Goal: Transaction & Acquisition: Purchase product/service

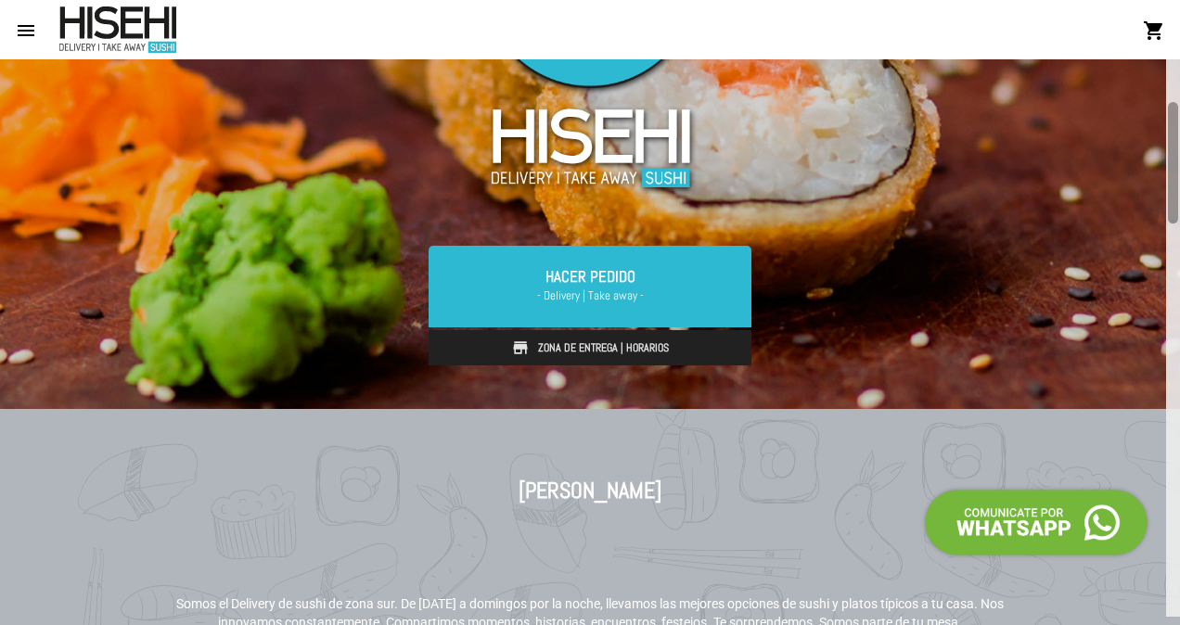
scroll to position [238, 0]
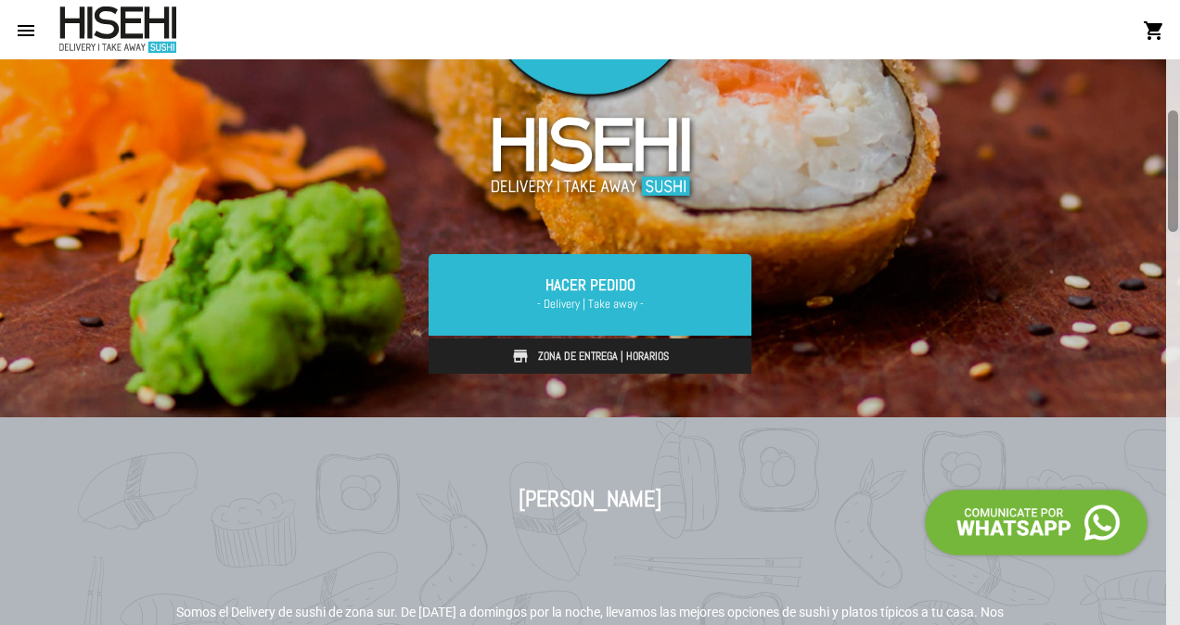
drag, startPoint x: 1171, startPoint y: 92, endPoint x: 1091, endPoint y: 143, distance: 94.7
click at [1091, 143] on div "HACER PEDIDO - Delivery | Take away - Zona de Entrega | Horarios Hacer Pedido -…" at bounding box center [590, 342] width 1180 height 566
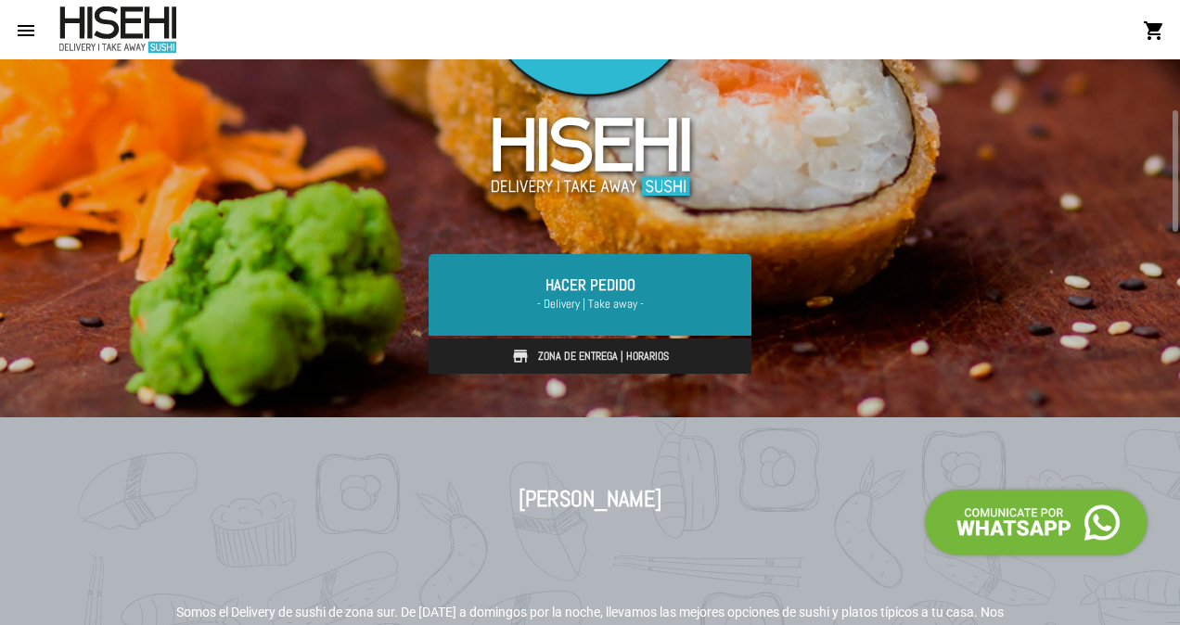
click at [630, 295] on span "- Delivery | Take away -" at bounding box center [590, 304] width 278 height 19
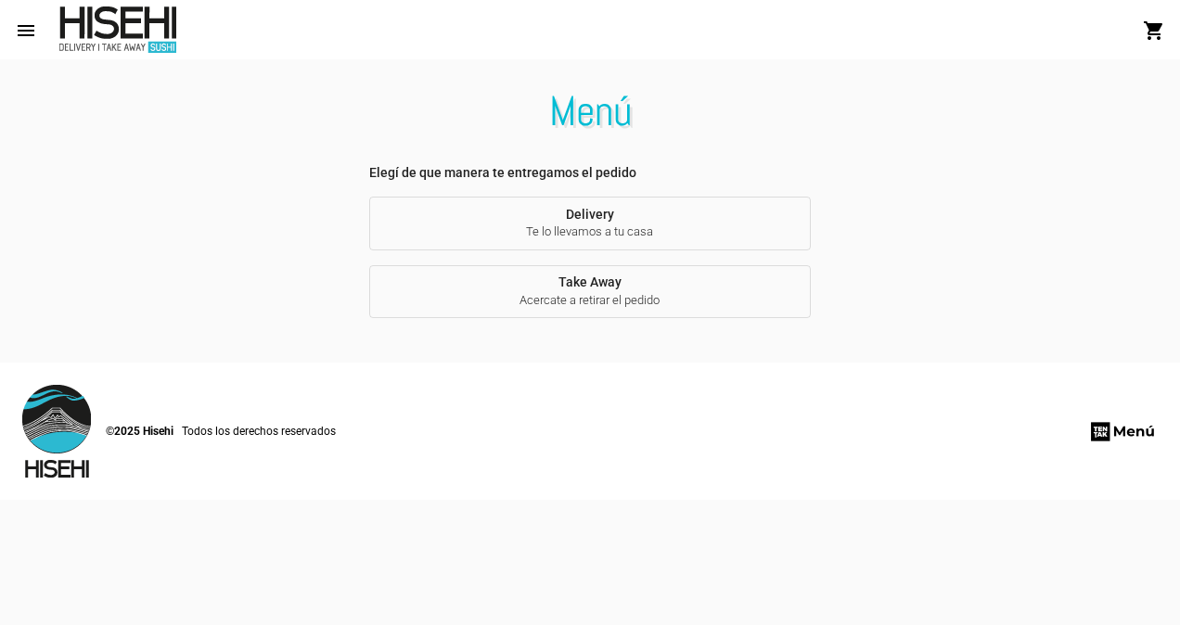
click at [630, 295] on span "Acercate a retirar el pedido" at bounding box center [590, 300] width 413 height 17
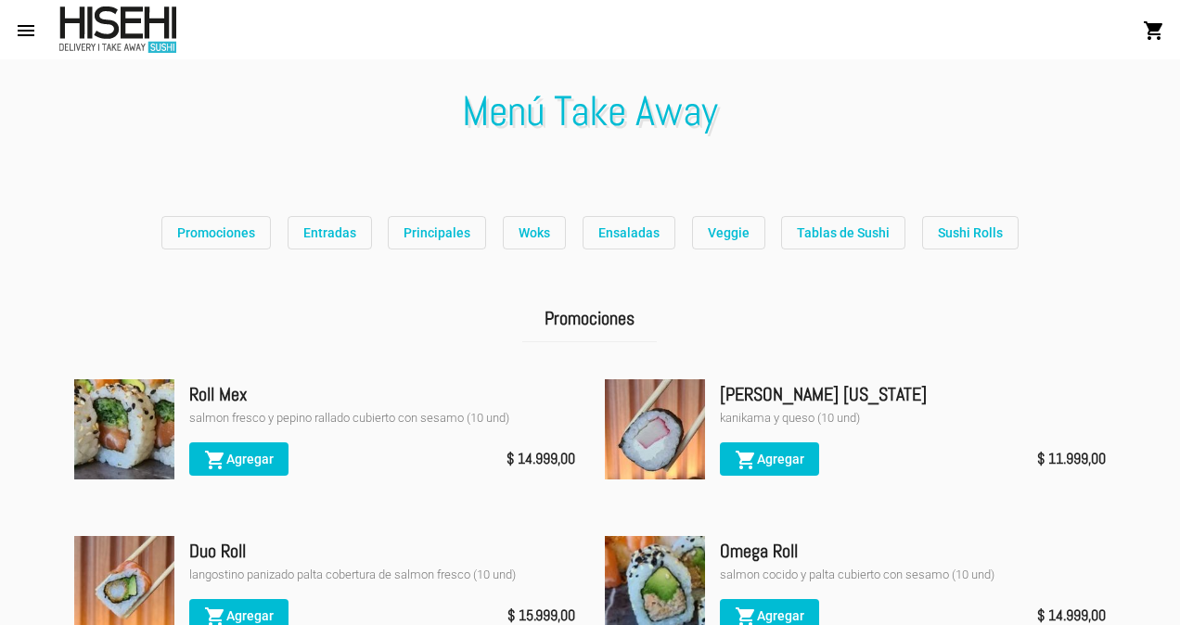
scroll to position [566, 0]
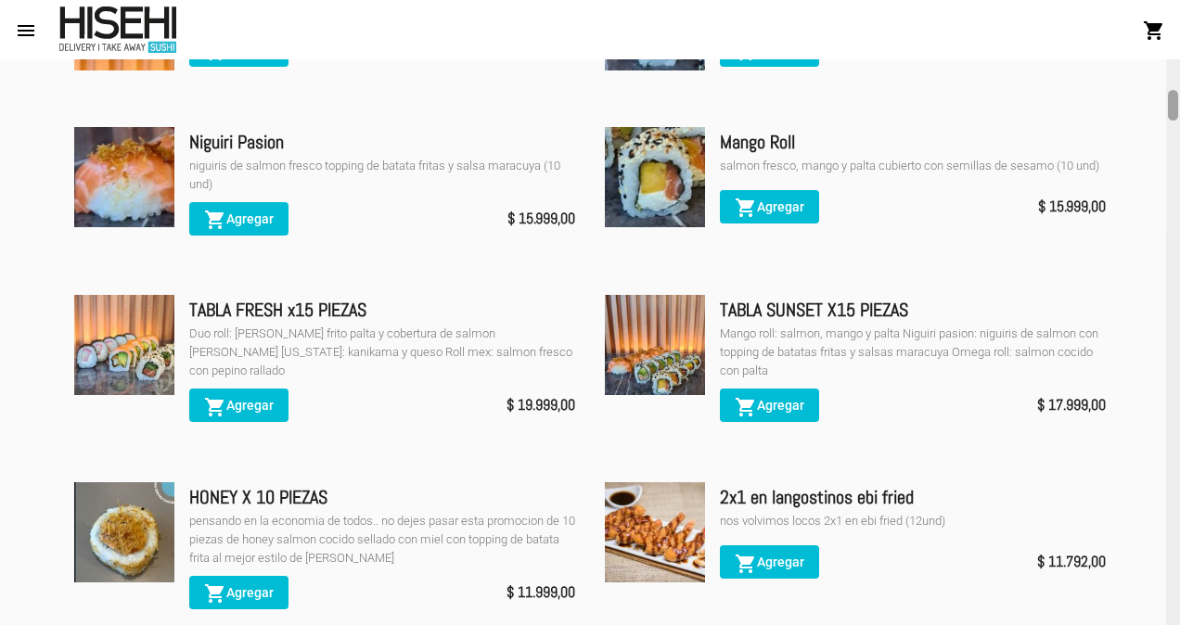
click at [1177, 78] on div at bounding box center [1173, 342] width 14 height 566
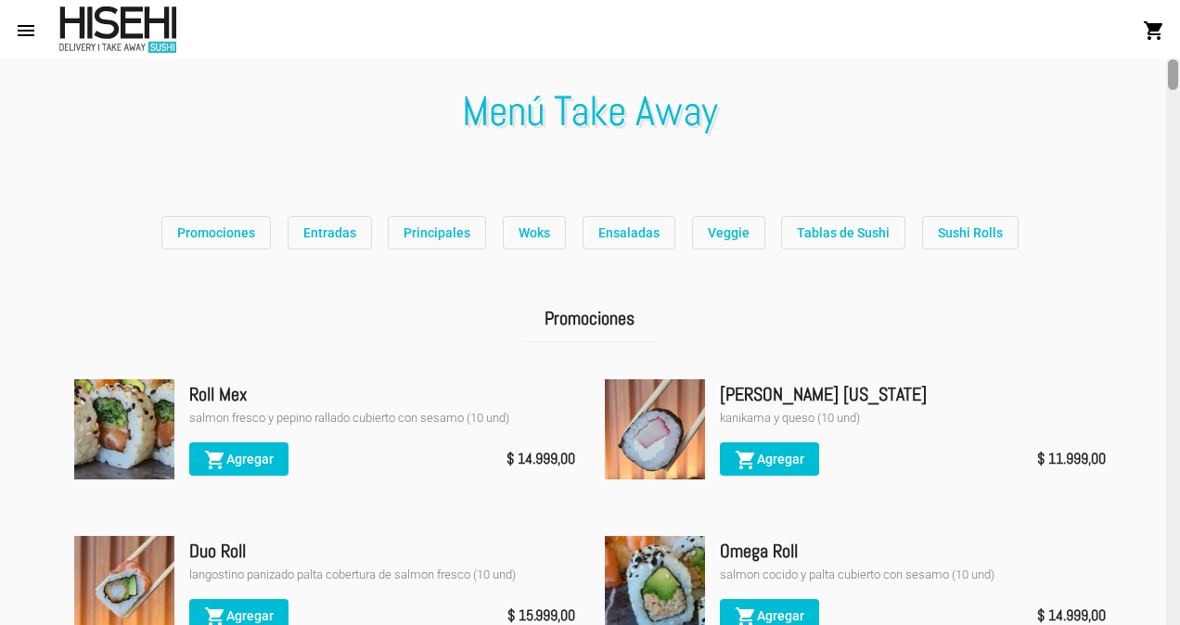
click at [1177, 80] on div at bounding box center [1173, 342] width 14 height 566
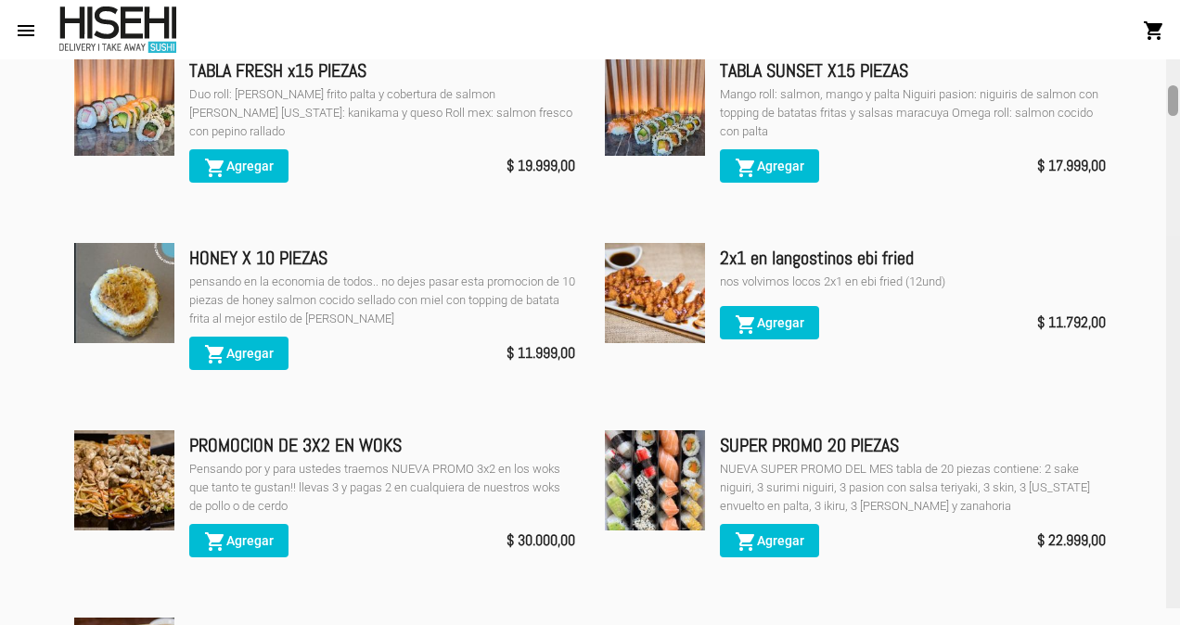
scroll to position [789, 0]
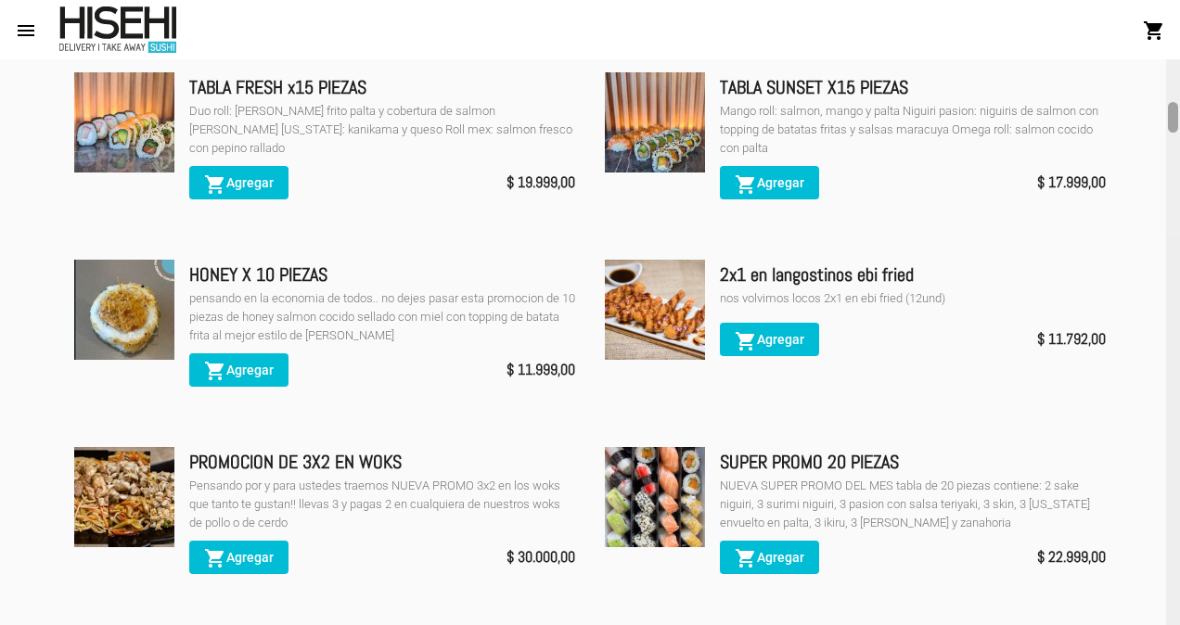
drag, startPoint x: 1177, startPoint y: 80, endPoint x: 1164, endPoint y: 122, distance: 44.6
click at [1164, 122] on div "Menú Take Away Promociones Entradas Principales Woks Ensaladas Veggie Tablas de…" at bounding box center [590, 342] width 1180 height 566
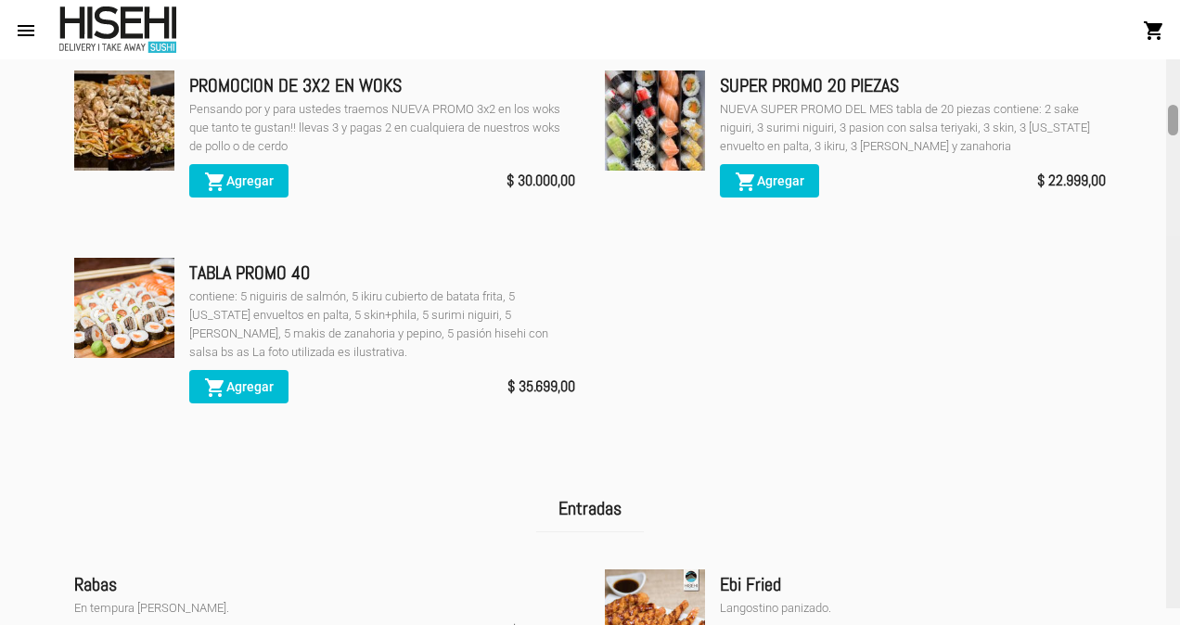
scroll to position [1149, 0]
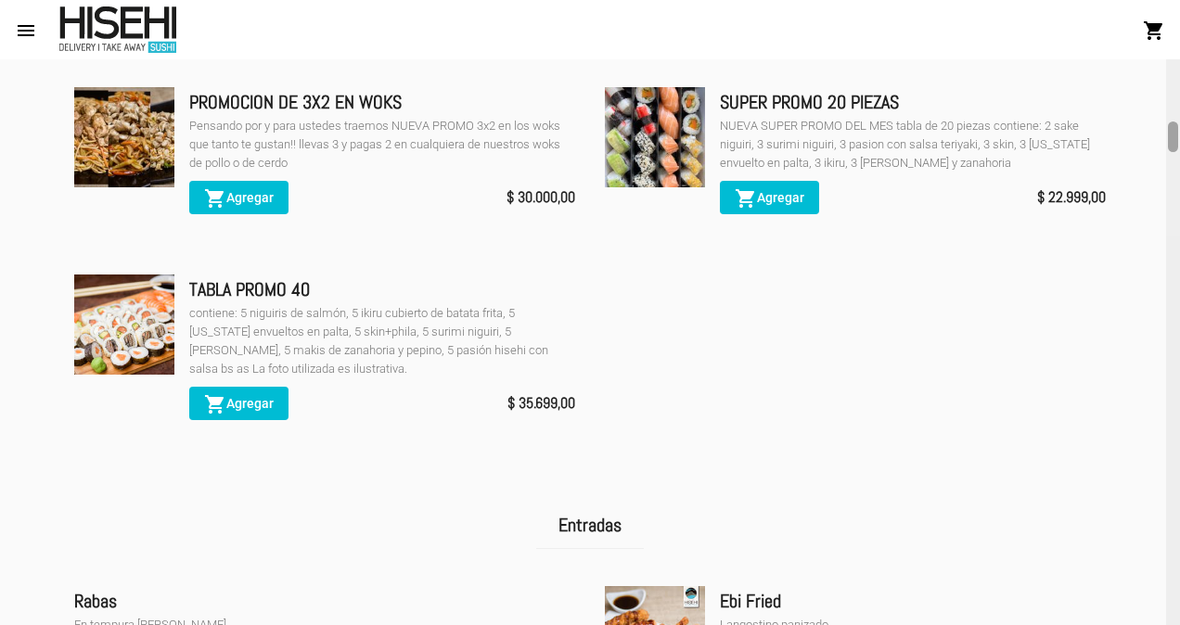
drag, startPoint x: 1176, startPoint y: 125, endPoint x: 1171, endPoint y: 145, distance: 20.0
click at [1171, 145] on div at bounding box center [1173, 137] width 10 height 31
